Goal: Task Accomplishment & Management: Manage account settings

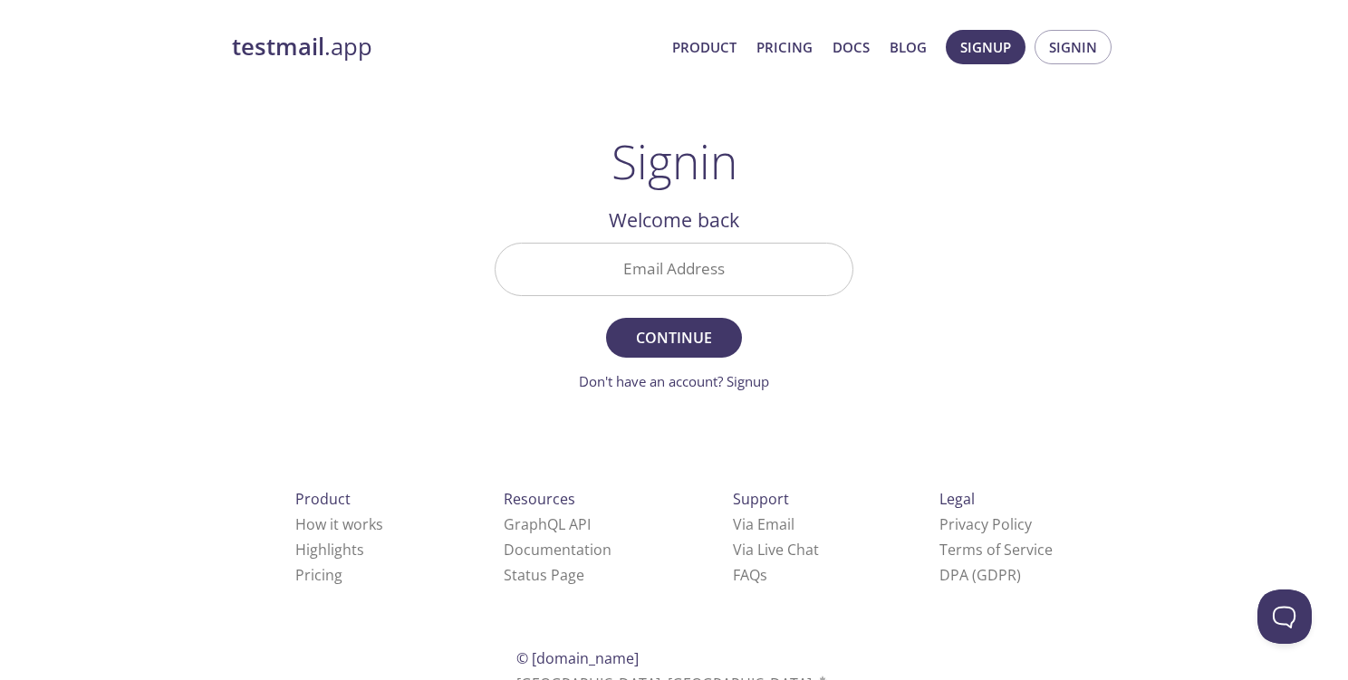
click at [772, 275] on input "Email Address" at bounding box center [674, 270] width 357 height 52
type input "[EMAIL_ADDRESS][PERSON_NAME]"
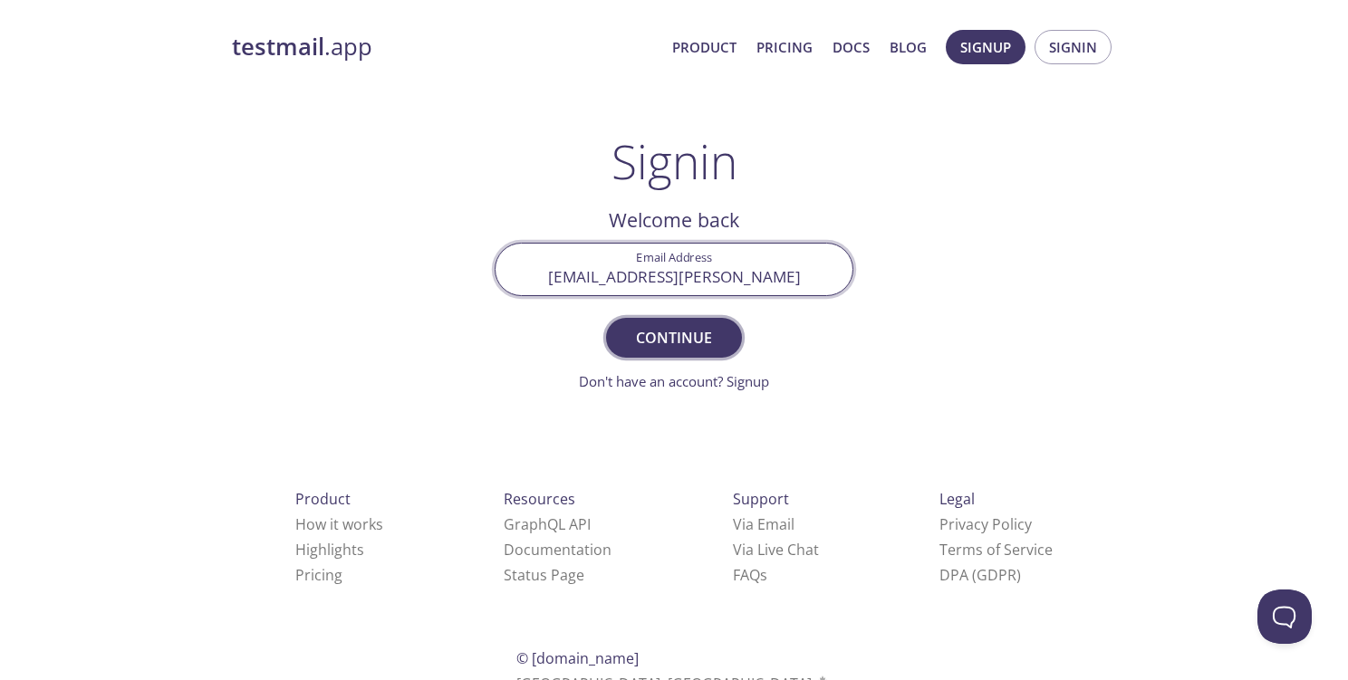
click at [674, 342] on span "Continue" at bounding box center [674, 337] width 96 height 25
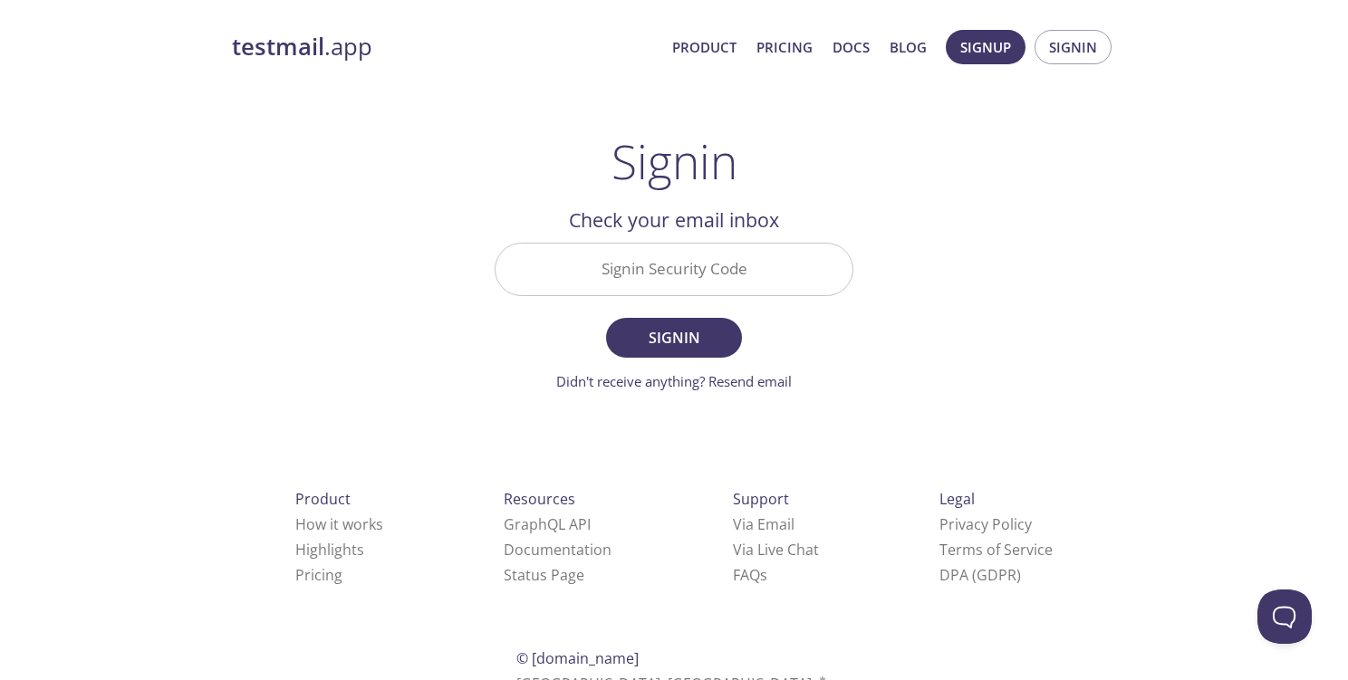
click at [714, 276] on input "Signin Security Code" at bounding box center [674, 270] width 357 height 52
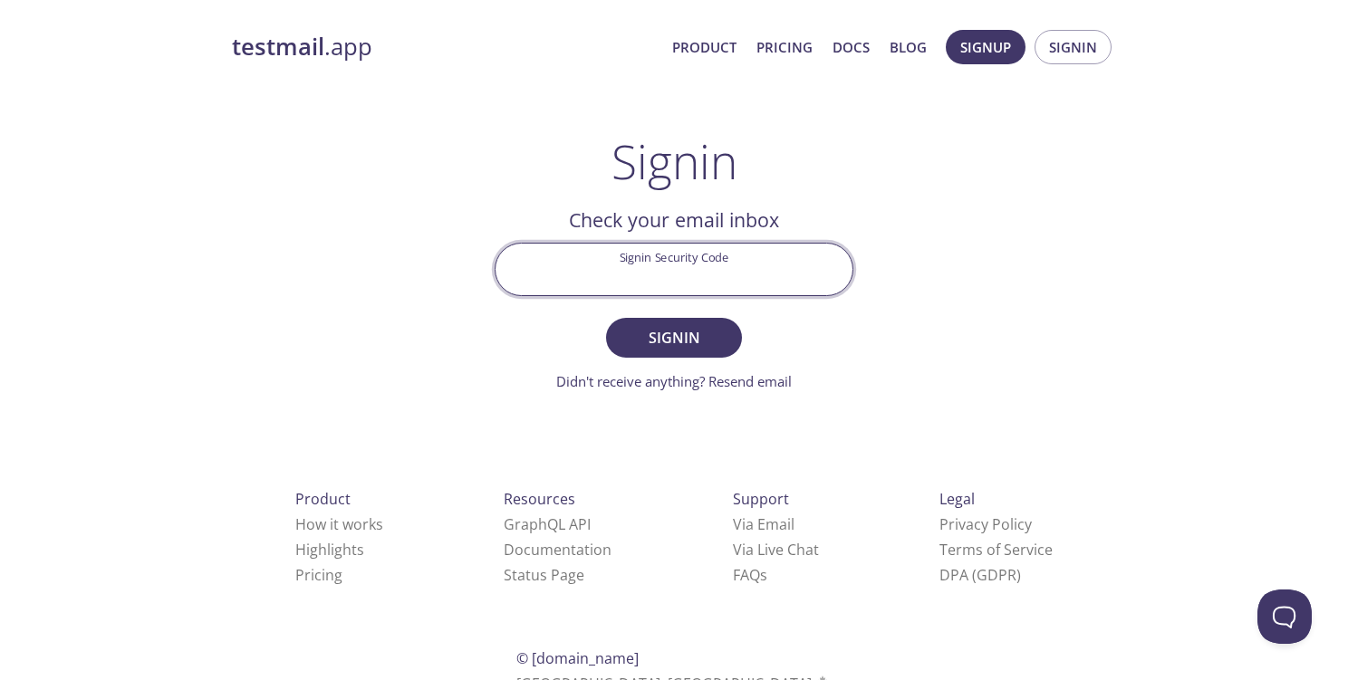
paste input "KAVUN4V"
type input "KAVUN4V"
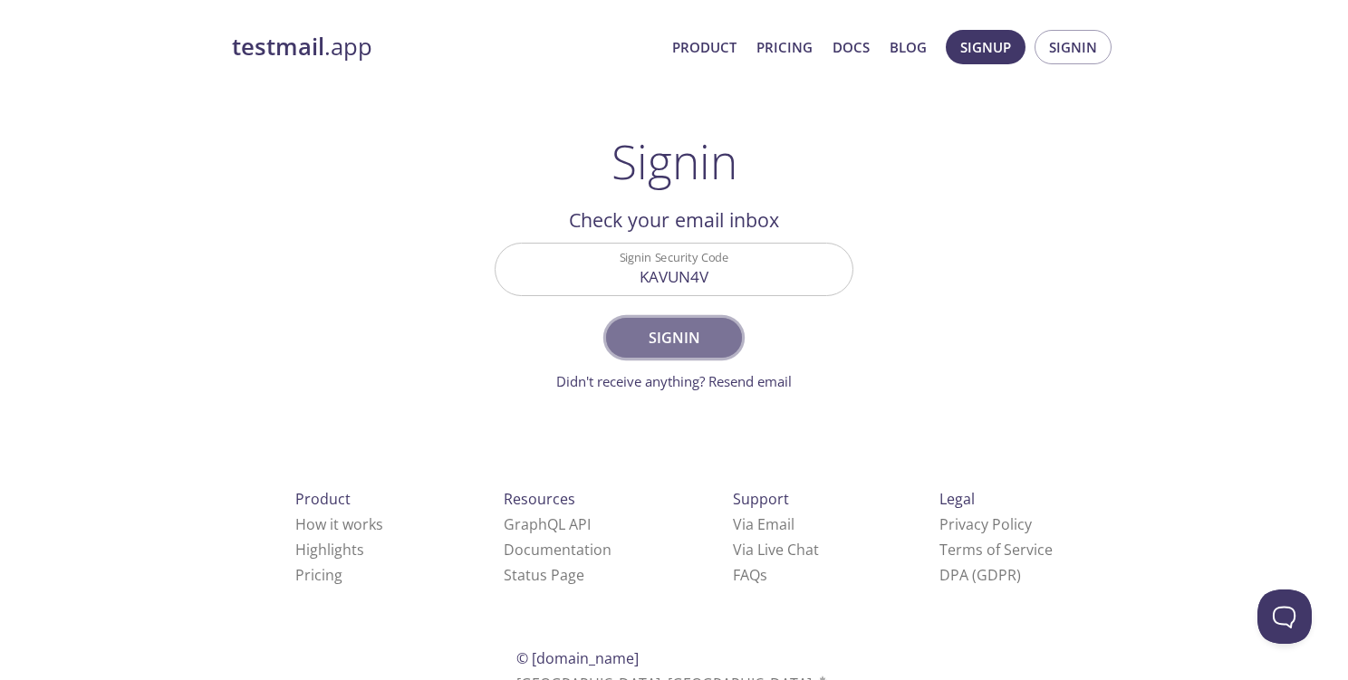
click at [676, 328] on span "Signin" at bounding box center [674, 337] width 96 height 25
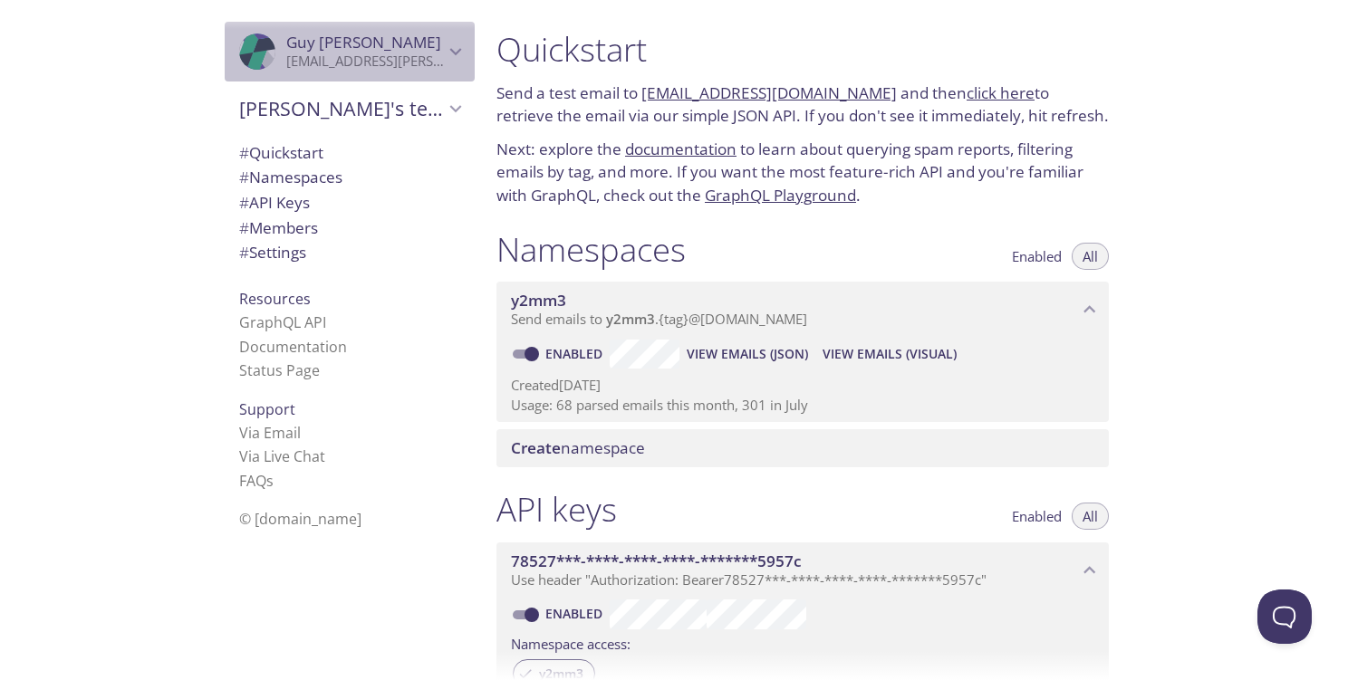
click at [441, 52] on span "[PERSON_NAME]" at bounding box center [365, 43] width 158 height 20
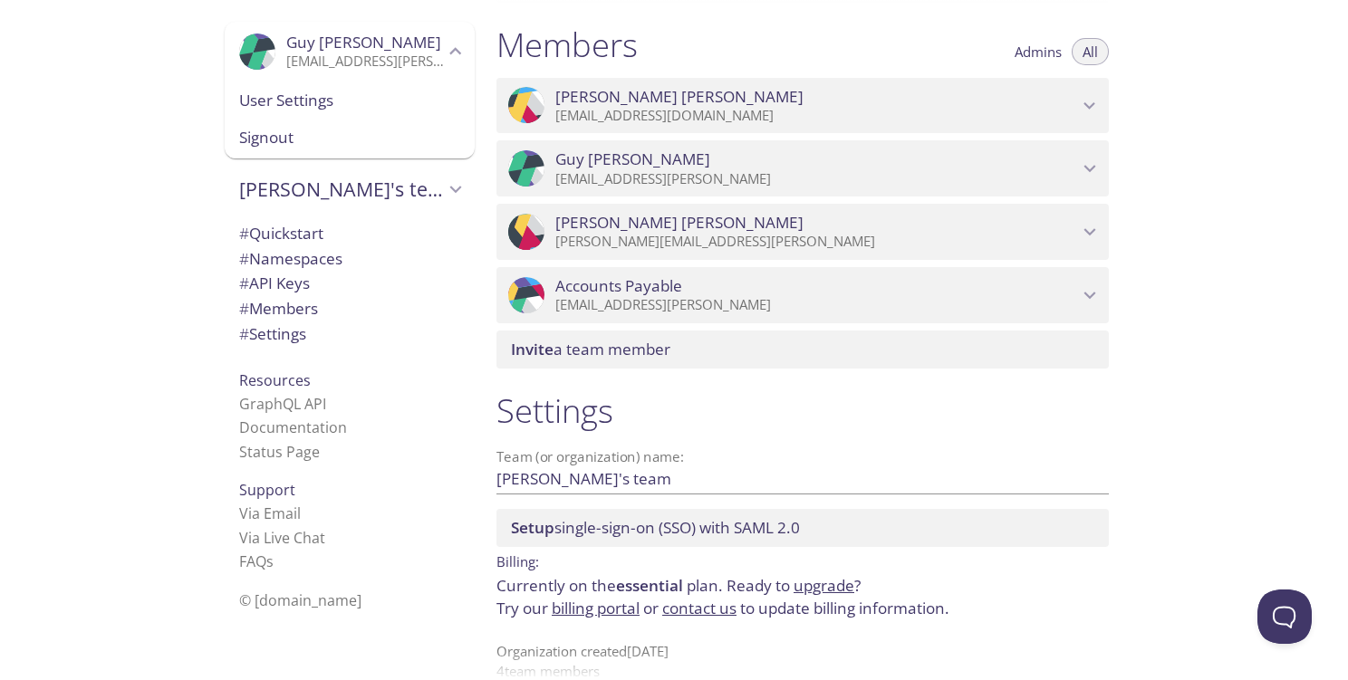
scroll to position [795, 0]
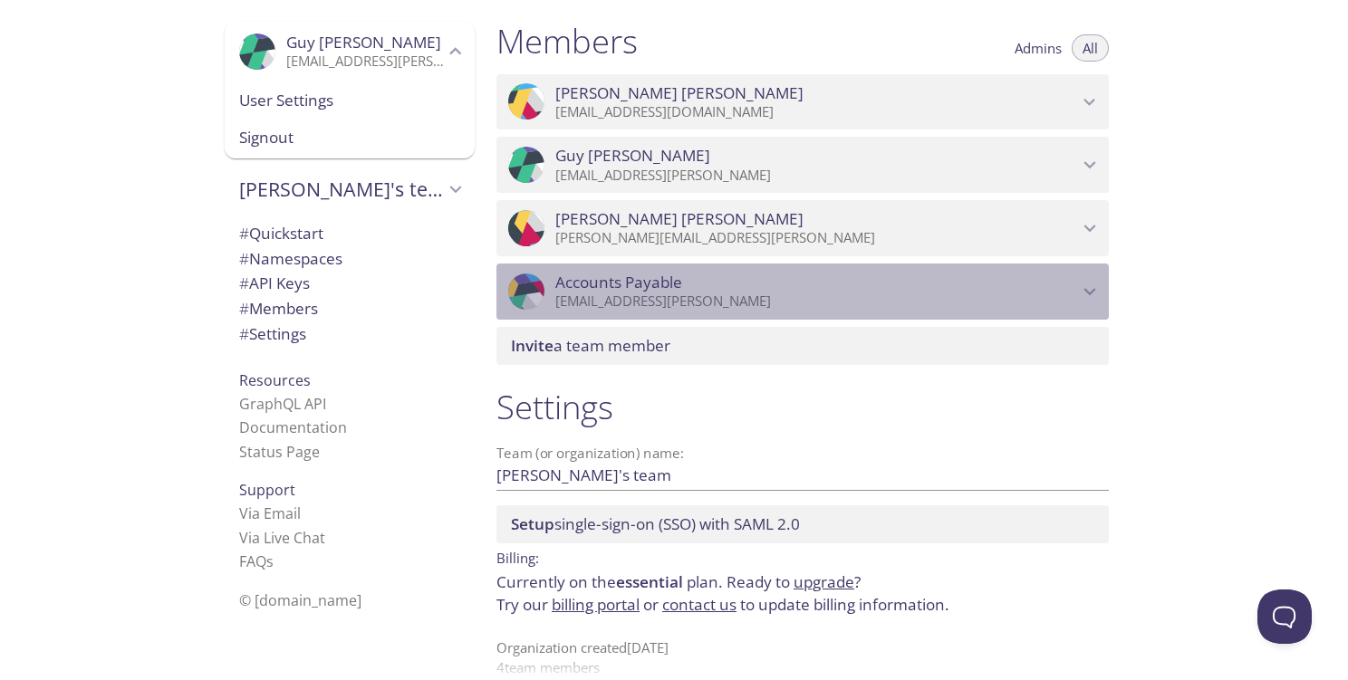
click at [1089, 285] on icon "Accounts Payable" at bounding box center [1090, 292] width 24 height 24
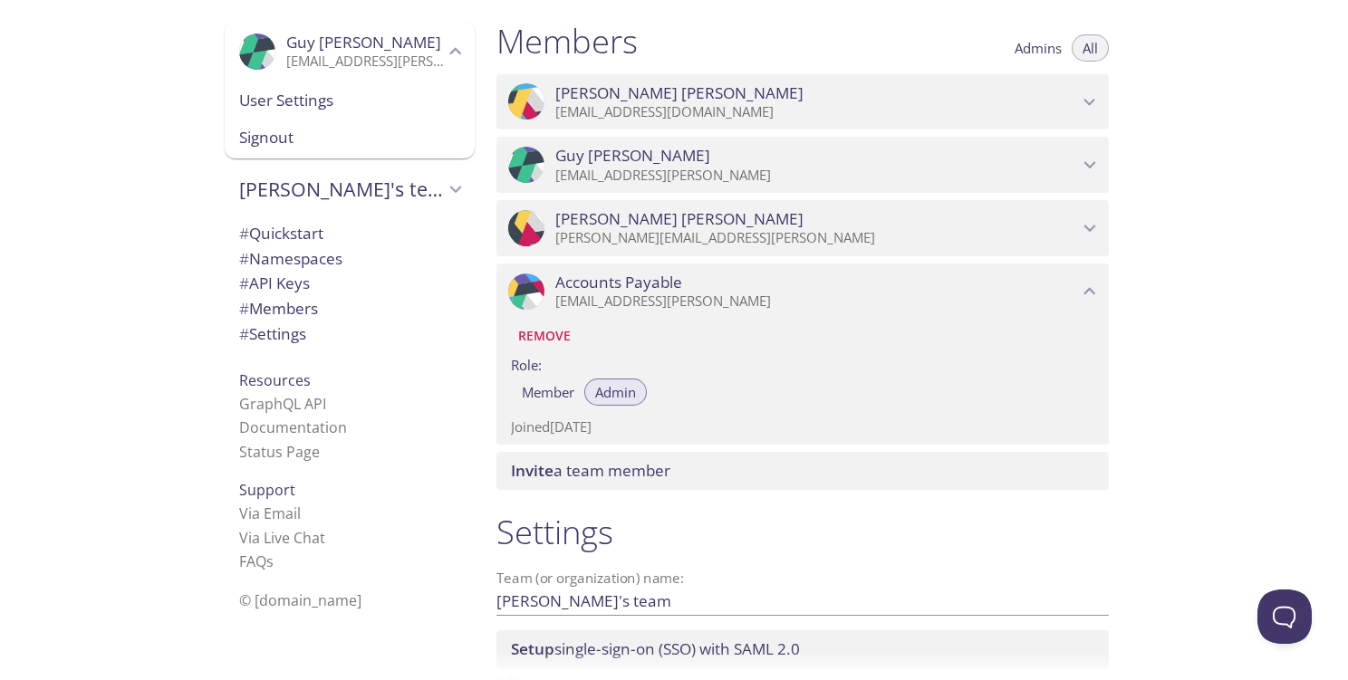
click at [1177, 327] on div "Quickstart Send a test email to [EMAIL_ADDRESS][DOMAIN_NAME] and then click her…" at bounding box center [915, 340] width 866 height 680
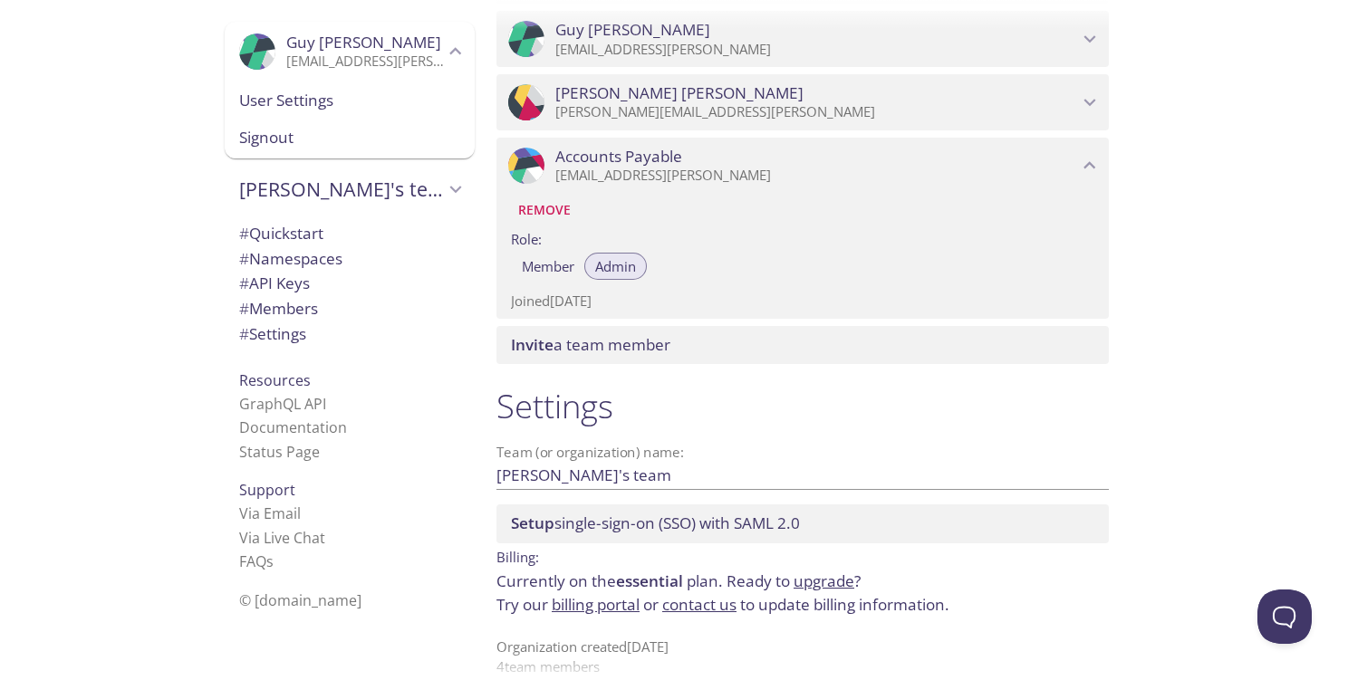
scroll to position [946, 0]
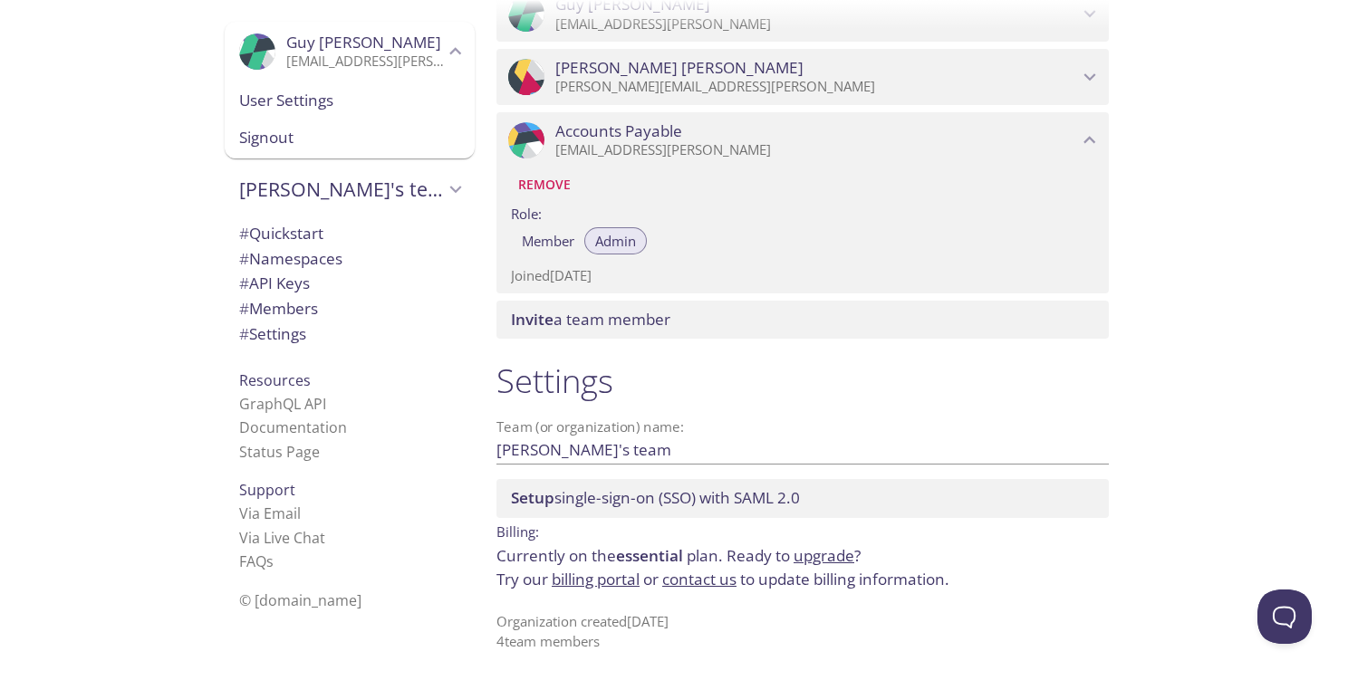
click at [276, 97] on span "User Settings" at bounding box center [349, 101] width 221 height 24
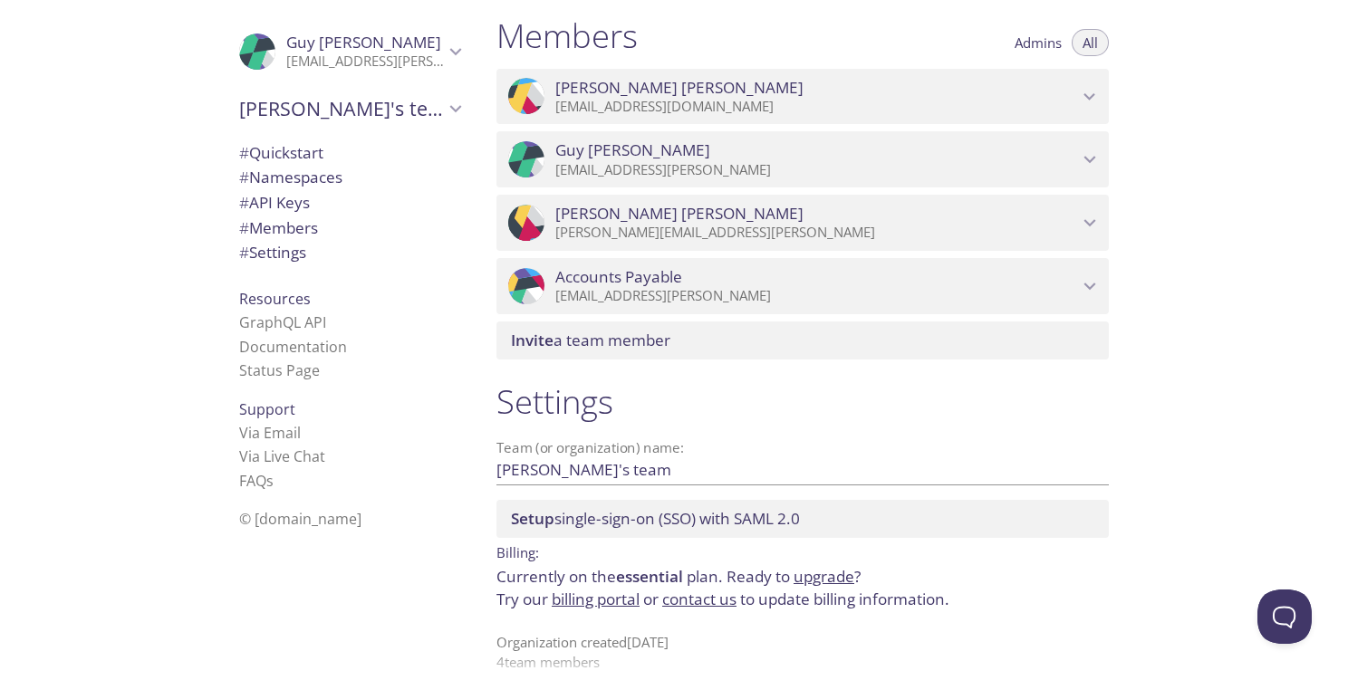
scroll to position [821, 0]
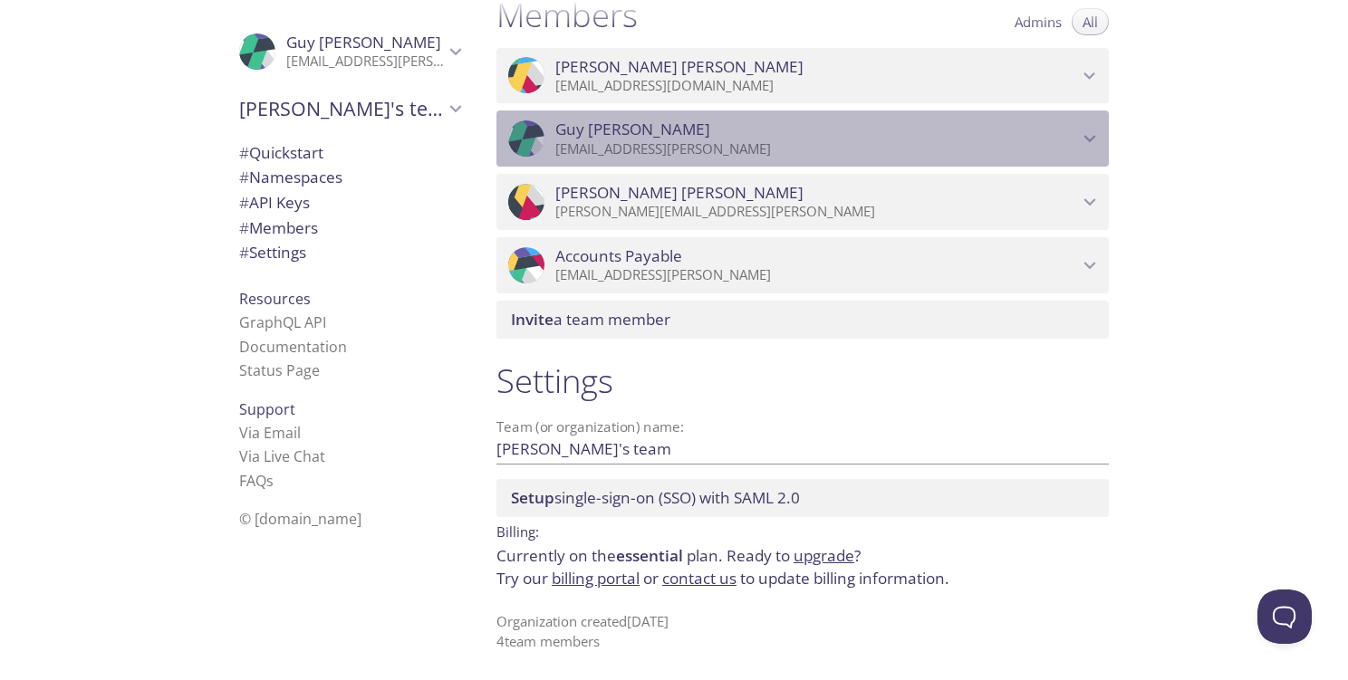
click at [757, 149] on p "[EMAIL_ADDRESS][PERSON_NAME]" at bounding box center [816, 149] width 523 height 18
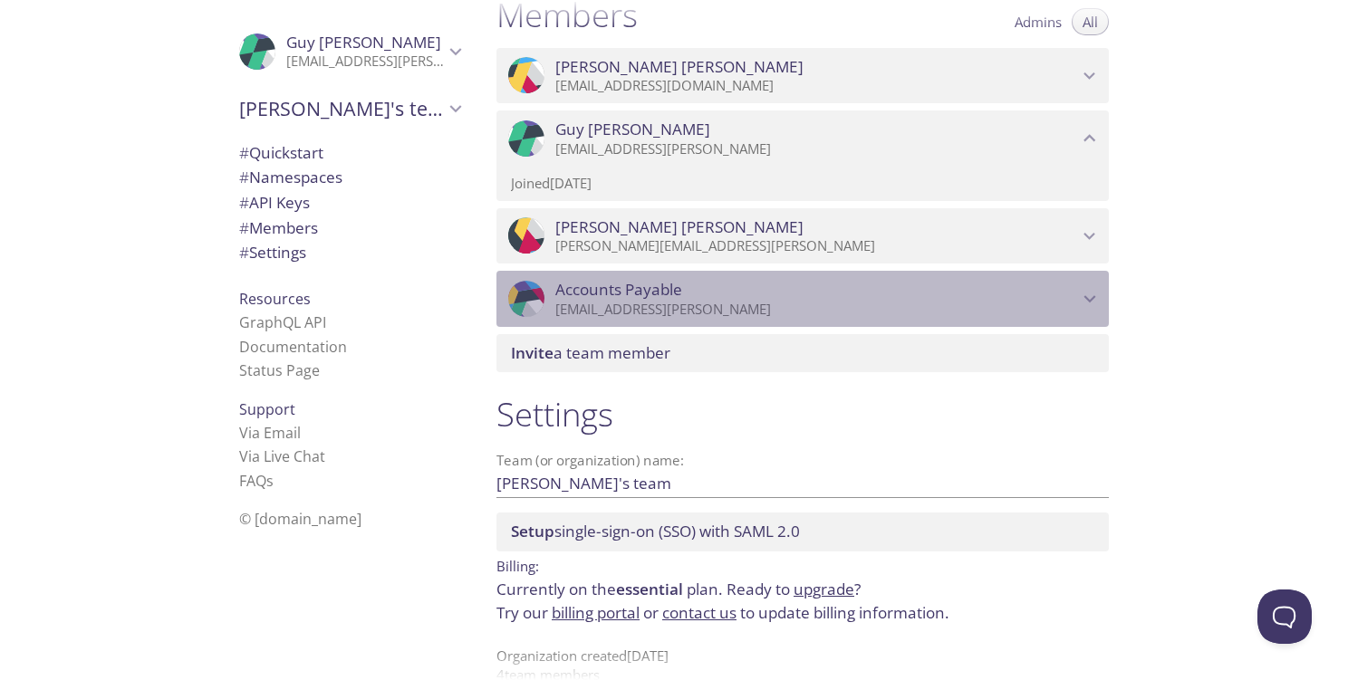
click at [1087, 297] on icon "Accounts Payable" at bounding box center [1090, 299] width 24 height 24
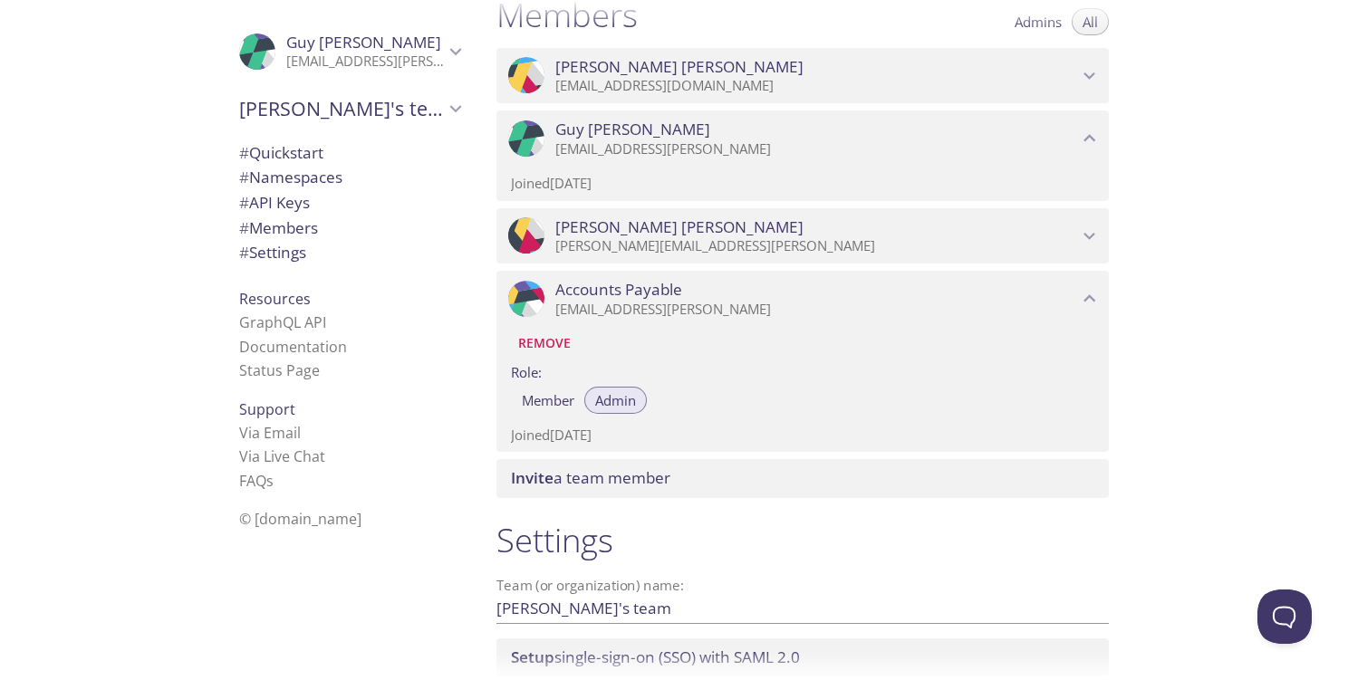
click at [1086, 139] on icon "Guy Lamothe" at bounding box center [1090, 138] width 12 height 7
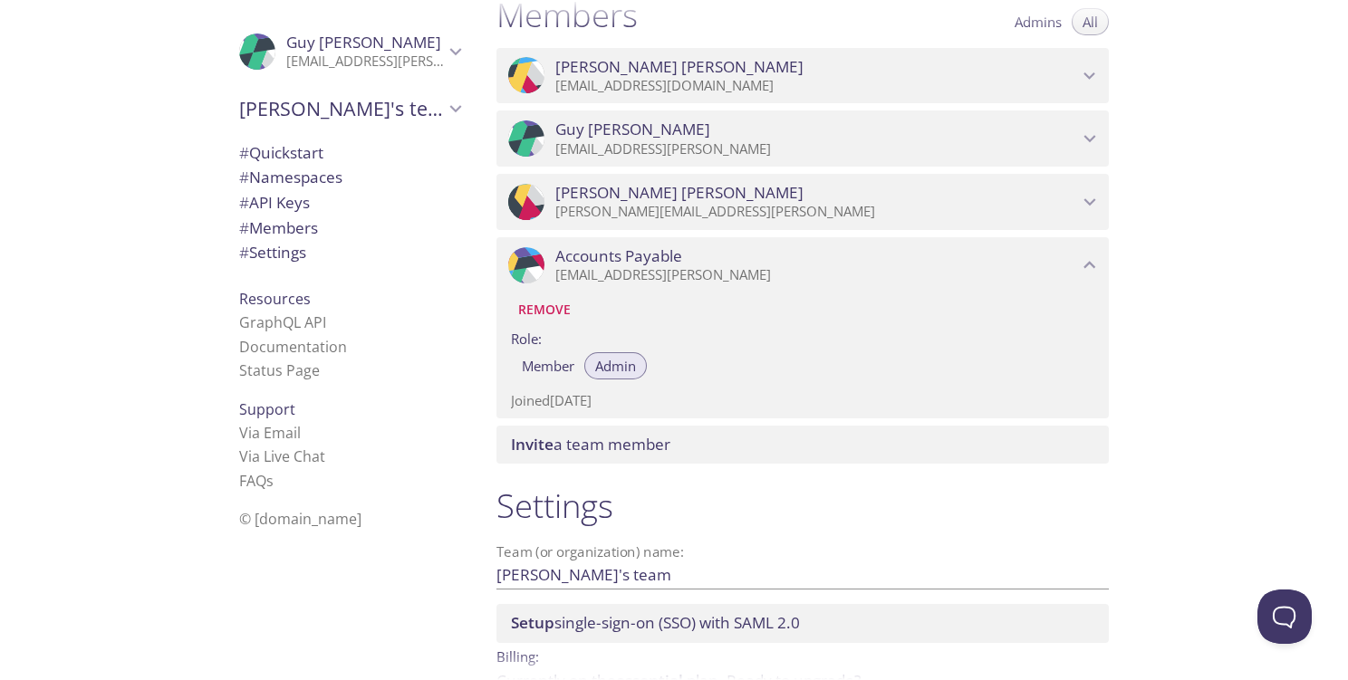
click at [1086, 139] on icon "Guy Lamothe" at bounding box center [1090, 139] width 12 height 7
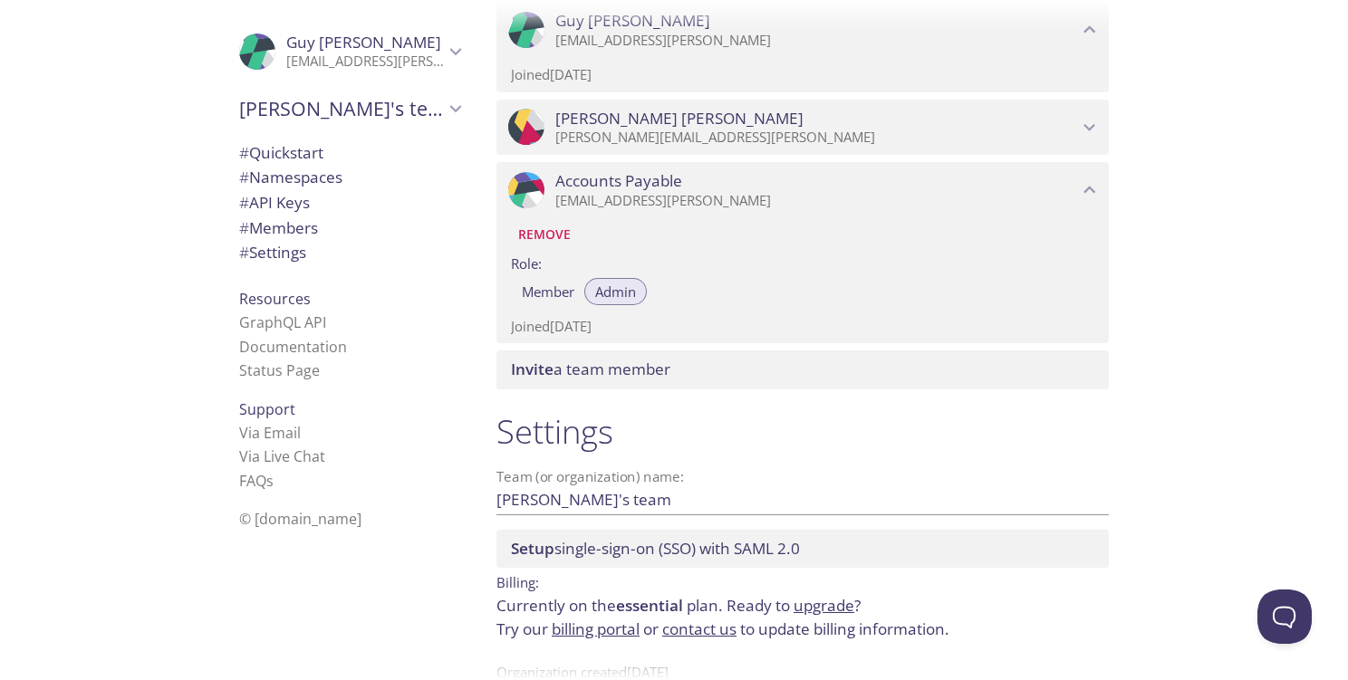
scroll to position [929, 0]
click at [1268, 437] on div "Quickstart Send a test email to [EMAIL_ADDRESS][DOMAIN_NAME] and then click her…" at bounding box center [915, 340] width 866 height 680
click at [607, 635] on link "billing portal" at bounding box center [596, 630] width 88 height 21
